Goal: Task Accomplishment & Management: Manage account settings

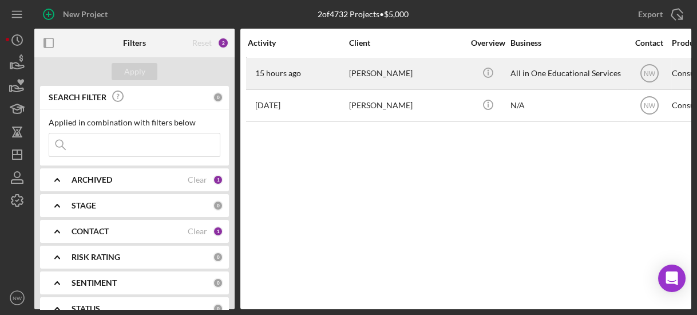
click at [354, 72] on div "[PERSON_NAME]" at bounding box center [406, 73] width 114 height 30
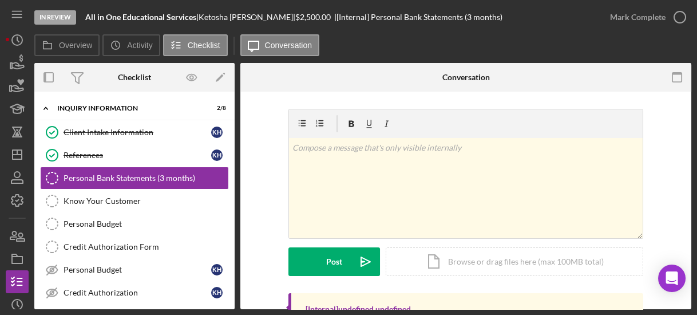
scroll to position [131, 0]
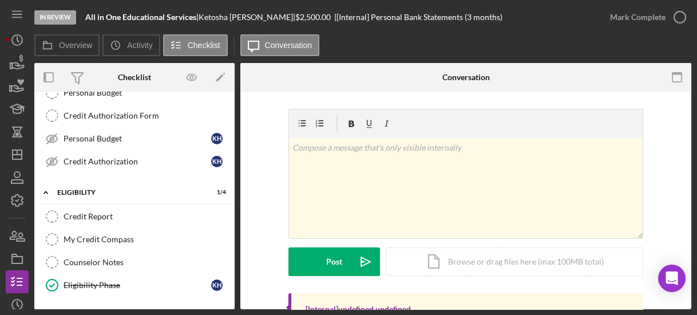
click at [229, 304] on div "Icon/Expander Consumer Loan Application 7 / 9" at bounding box center [134, 315] width 200 height 23
click at [230, 304] on div "Icon/Expander Consumer Loan Application 7 / 9" at bounding box center [134, 315] width 200 height 23
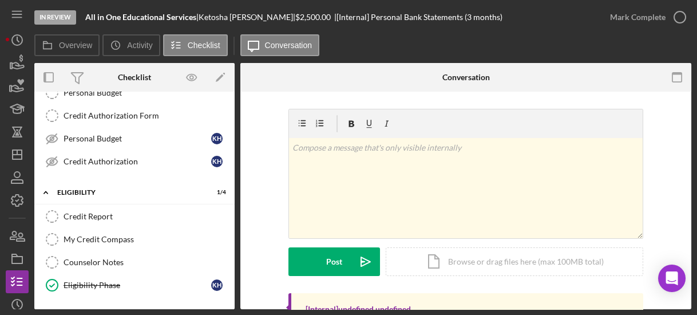
click at [230, 304] on div "Icon/Expander Consumer Loan Application 7 / 9" at bounding box center [134, 315] width 200 height 23
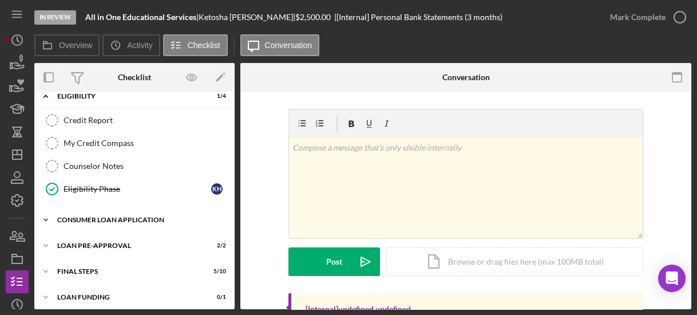
click at [50, 208] on icon "Icon/Expander" at bounding box center [45, 219] width 23 height 23
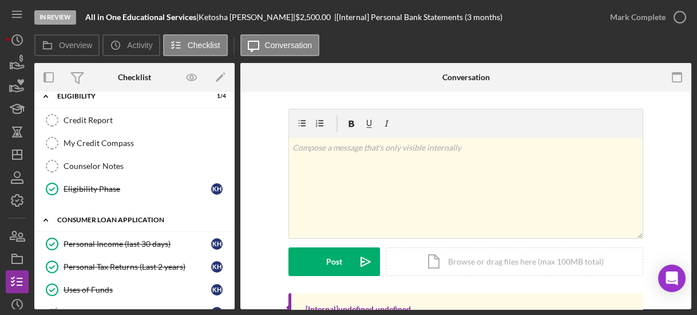
click at [48, 212] on icon "Icon/Expander" at bounding box center [45, 219] width 23 height 23
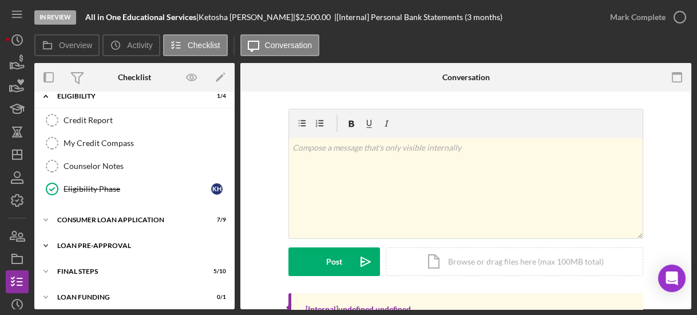
click at [51, 236] on icon "Icon/Expander" at bounding box center [45, 245] width 23 height 23
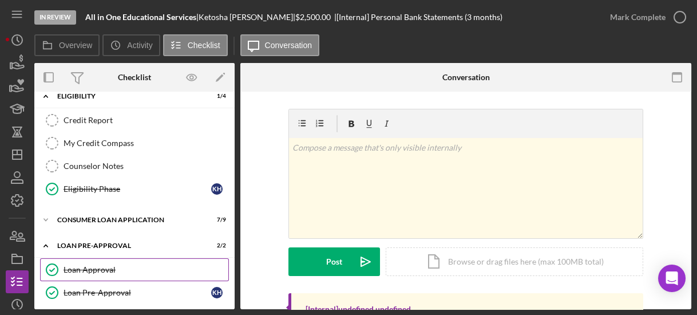
click at [84, 258] on link "Loan Approval Loan Approval" at bounding box center [134, 269] width 189 height 23
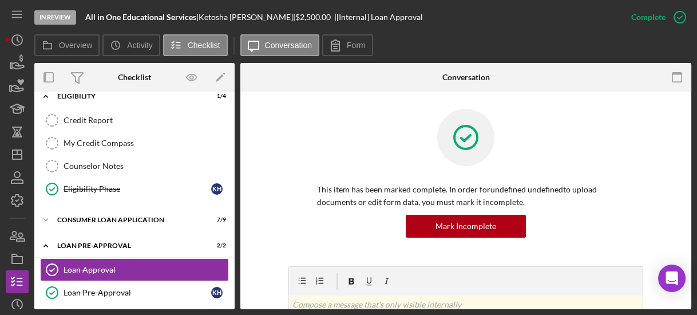
scroll to position [190, 0]
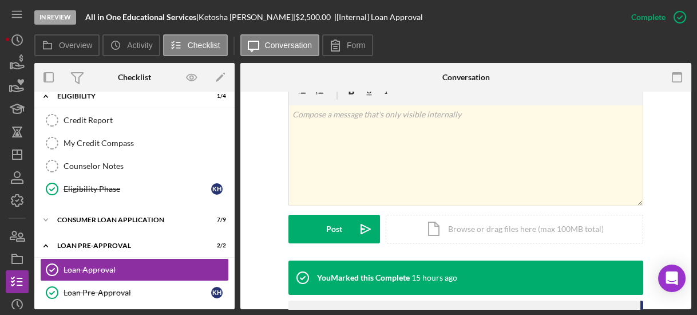
click at [687, 253] on div "This item has been marked complete. In order for undefined undefined to upload …" at bounding box center [465, 215] width 451 height 626
click at [513, 228] on div "Icon/Document Browse or drag files here (max 100MB total) Tap to choose files o…" at bounding box center [514, 229] width 257 height 29
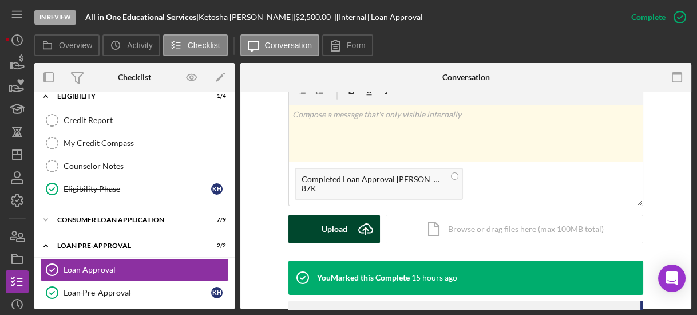
click at [335, 227] on div "Upload" at bounding box center [335, 229] width 26 height 29
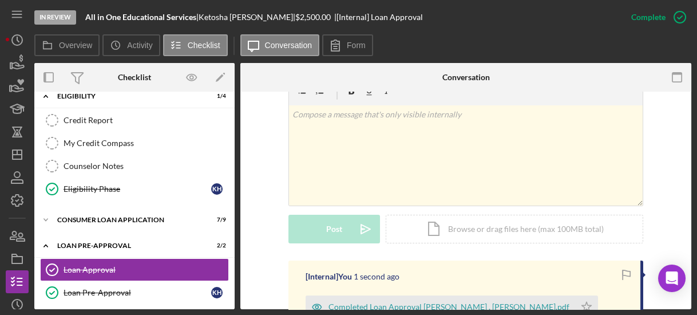
drag, startPoint x: 633, startPoint y: 44, endPoint x: 641, endPoint y: 39, distance: 9.2
click at [641, 39] on div "Overview Icon/History Activity Checklist Icon/Message Conversation Form" at bounding box center [362, 45] width 657 height 23
click at [45, 237] on icon "Icon/Expander" at bounding box center [45, 245] width 23 height 23
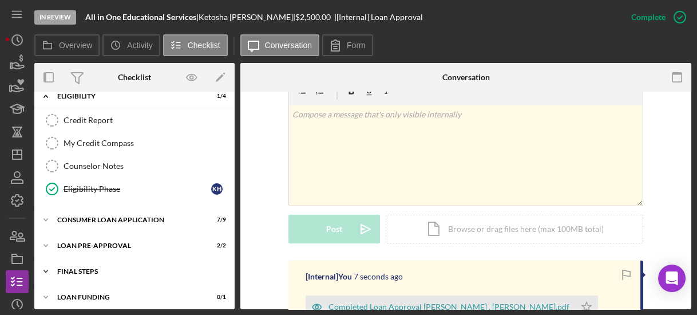
click at [47, 262] on icon "Icon/Expander" at bounding box center [45, 271] width 23 height 23
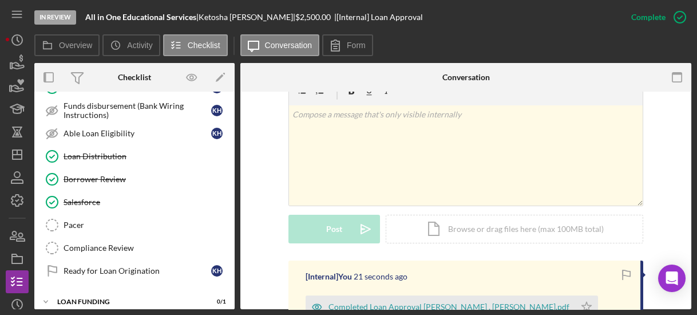
scroll to position [267, 0]
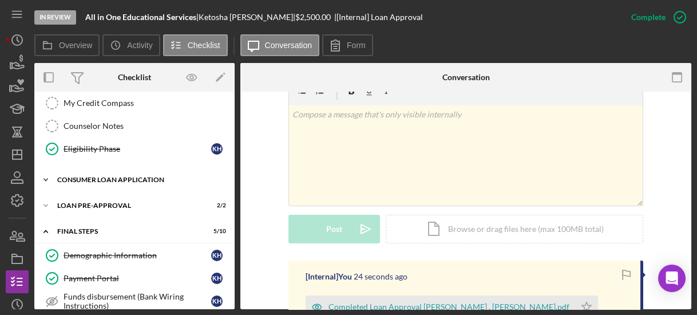
click at [46, 172] on icon "Icon/Expander" at bounding box center [45, 179] width 23 height 23
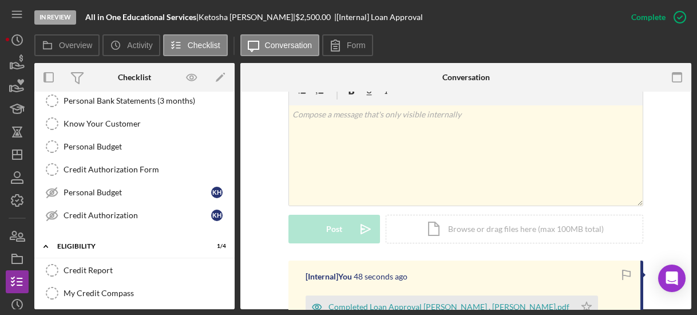
scroll to position [0, 0]
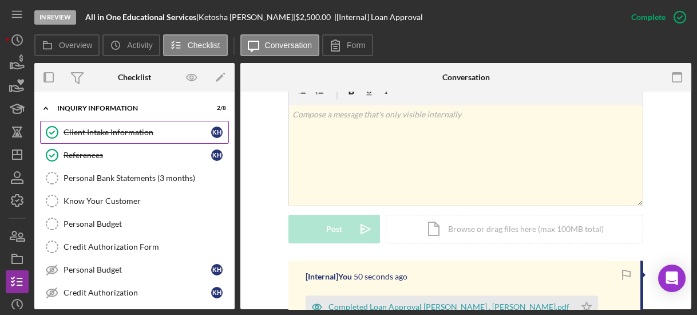
click at [114, 126] on link "Client Intake Information Client Intake Information K H" at bounding box center [134, 132] width 189 height 23
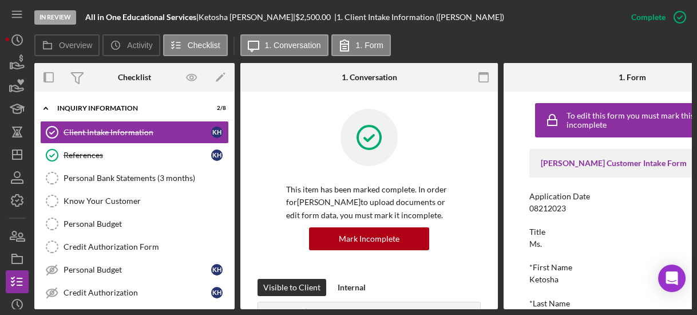
click at [511, 206] on div "To edit this form you must mark this item incomplete [PERSON_NAME] Customer Int…" at bounding box center [631, 200] width 257 height 217
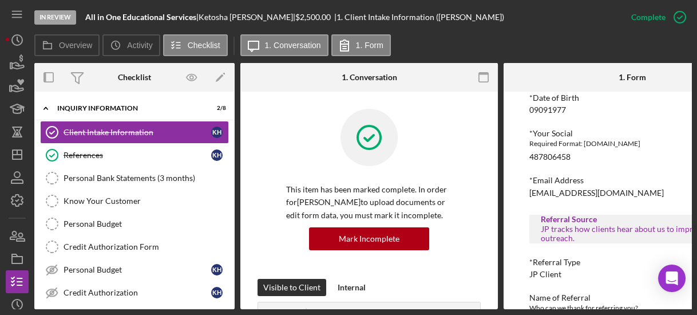
scroll to position [549, 0]
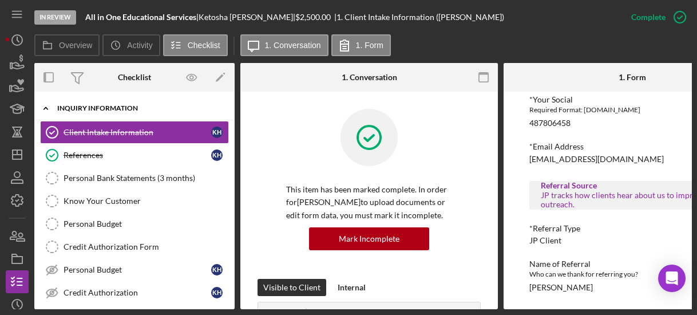
click at [45, 107] on icon "Icon/Expander" at bounding box center [45, 108] width 23 height 23
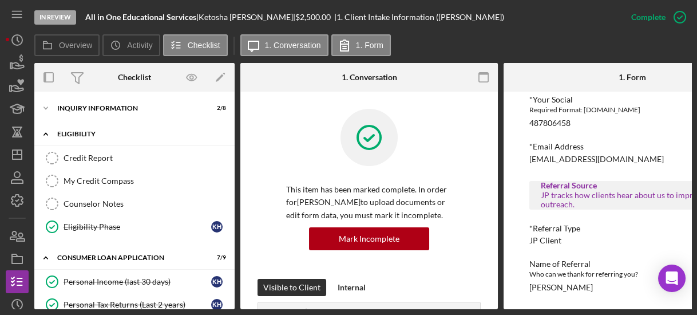
click at [47, 130] on icon "Icon/Expander" at bounding box center [45, 133] width 23 height 23
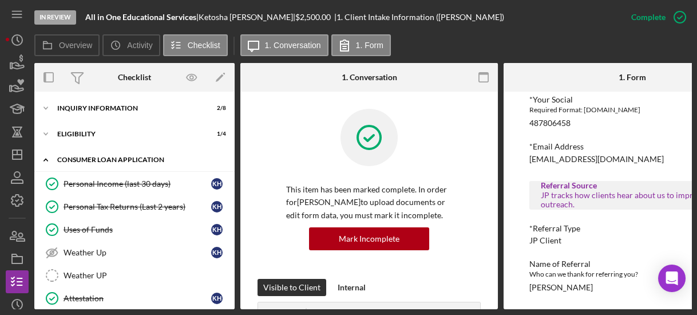
click at [43, 155] on icon "Icon/Expander" at bounding box center [45, 159] width 23 height 23
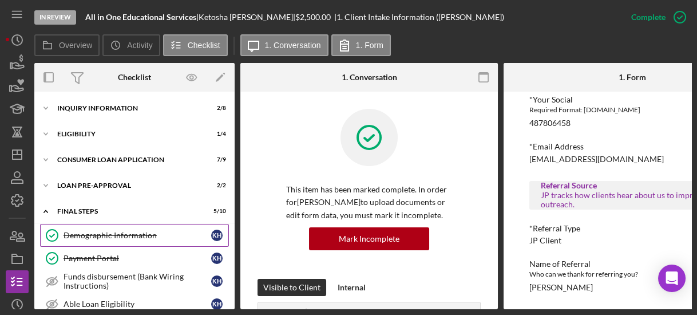
click at [73, 233] on div "Demographic Information" at bounding box center [138, 235] width 148 height 9
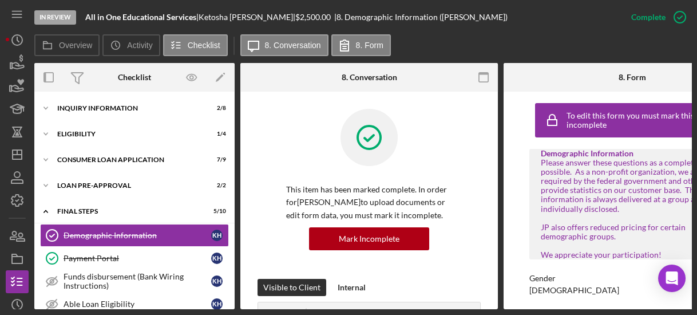
click at [502, 214] on div "Overview Internal Workflow Stage In Review Icon/Dropdown Arrow Archive (can una…" at bounding box center [362, 186] width 657 height 246
click at [506, 213] on div "To edit this form you must mark this item incomplete Demographic Information Pl…" at bounding box center [631, 200] width 257 height 217
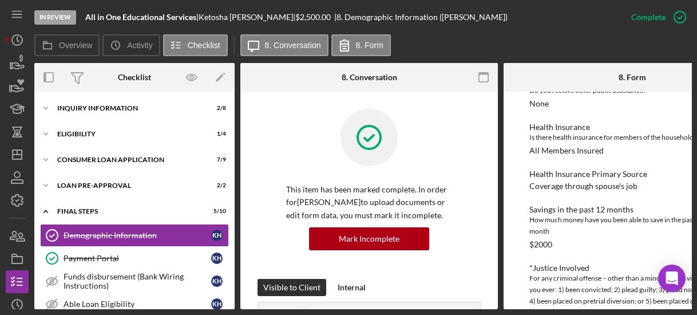
scroll to position [1025, 0]
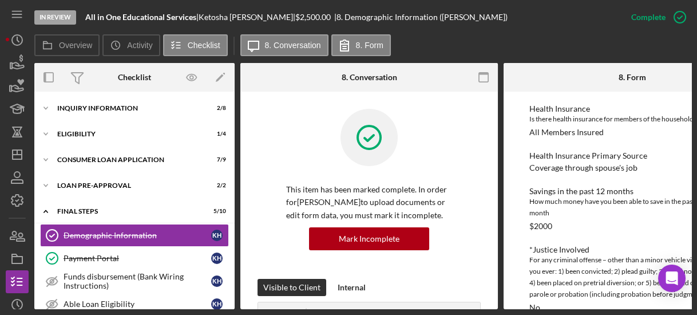
click at [510, 157] on div "To edit this form you must mark this item incomplete Demographic Information Pl…" at bounding box center [631, 200] width 257 height 217
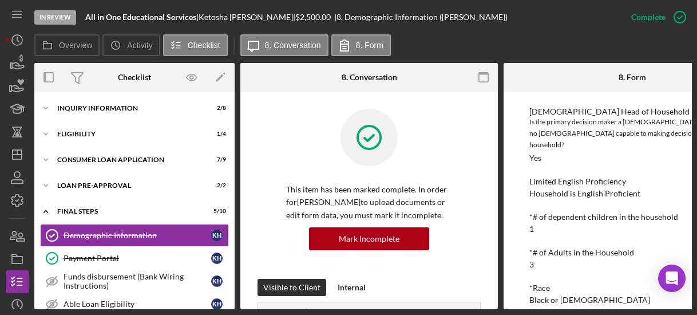
scroll to position [220, 0]
